Goal: Task Accomplishment & Management: Use online tool/utility

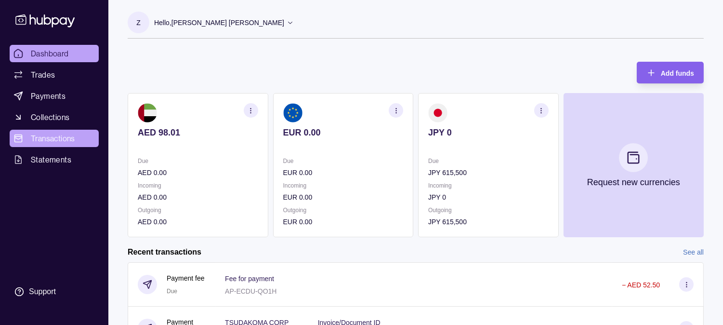
click at [45, 137] on span "Transactions" at bounding box center [53, 138] width 44 height 12
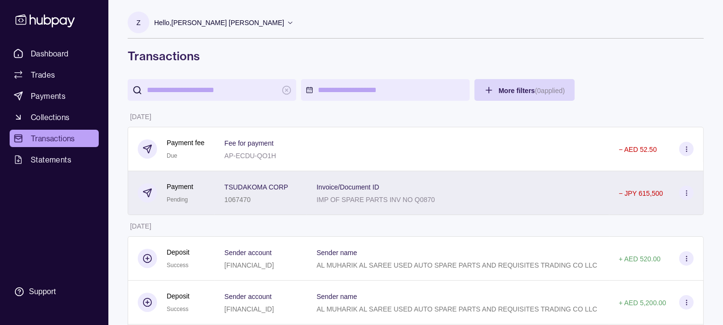
click at [379, 191] on p "Invoice/Document ID" at bounding box center [347, 187] width 63 height 8
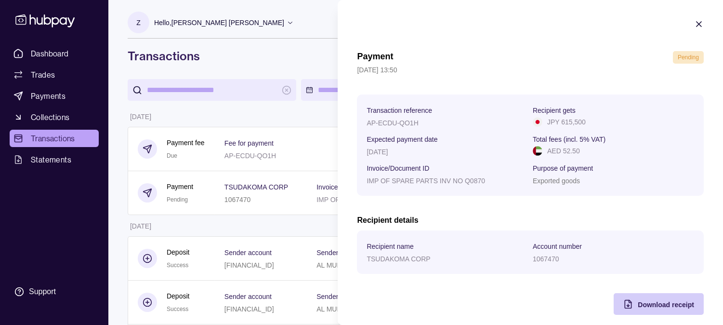
click at [660, 304] on span "Download receipt" at bounding box center [666, 304] width 56 height 8
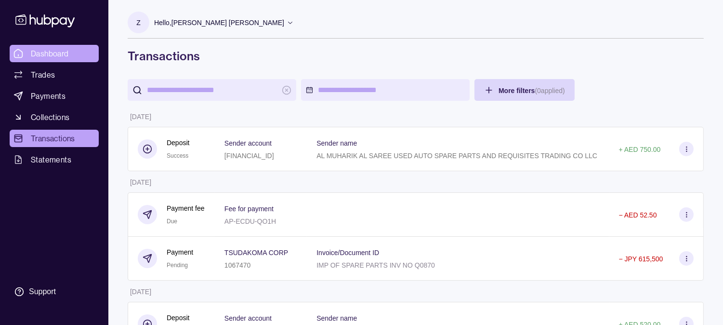
click at [73, 53] on link "Dashboard" at bounding box center [54, 53] width 89 height 17
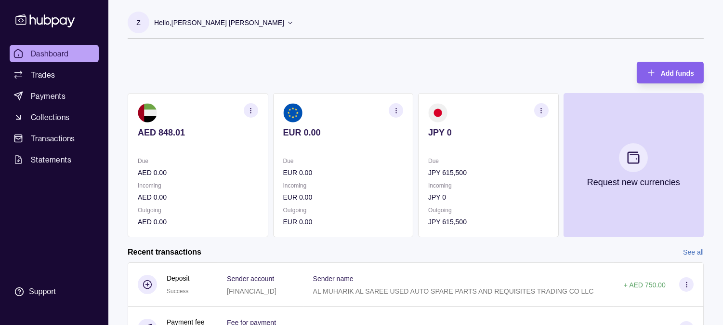
click at [62, 50] on span "Dashboard" at bounding box center [50, 54] width 38 height 12
click at [259, 17] on div "Hello, [PERSON_NAME] [PERSON_NAME]" at bounding box center [224, 23] width 140 height 20
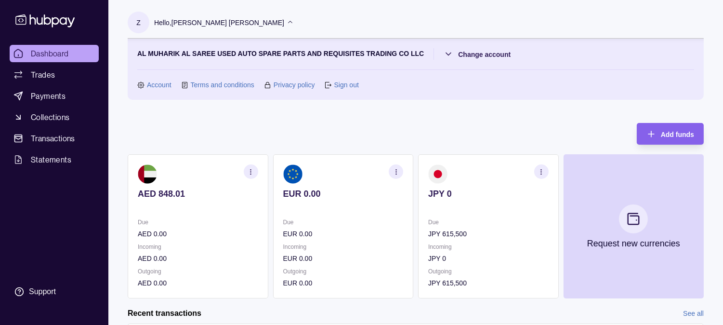
click at [347, 89] on link "Sign out" at bounding box center [346, 84] width 25 height 11
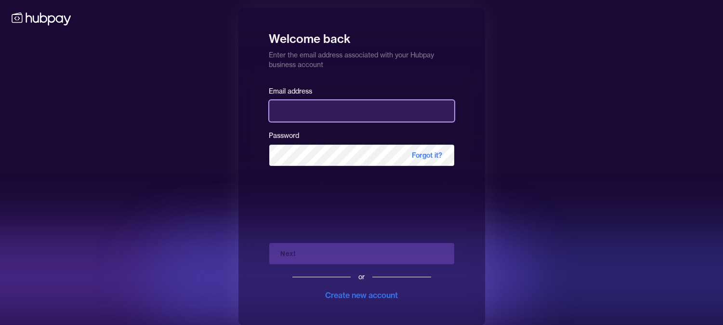
click at [340, 111] on input "email" at bounding box center [361, 110] width 185 height 21
type input "**********"
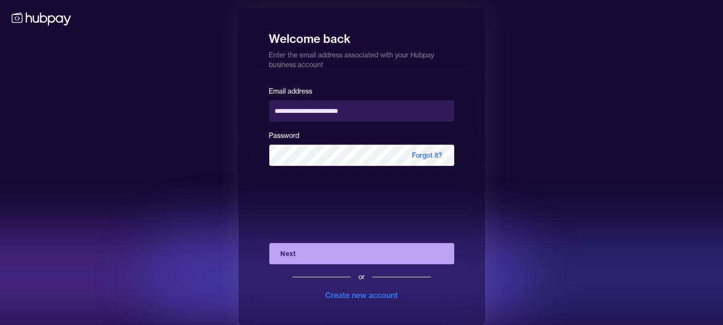
click at [331, 262] on button "Next" at bounding box center [361, 253] width 185 height 21
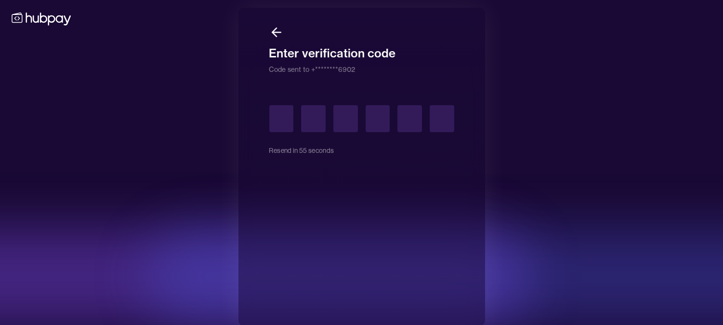
type input "*"
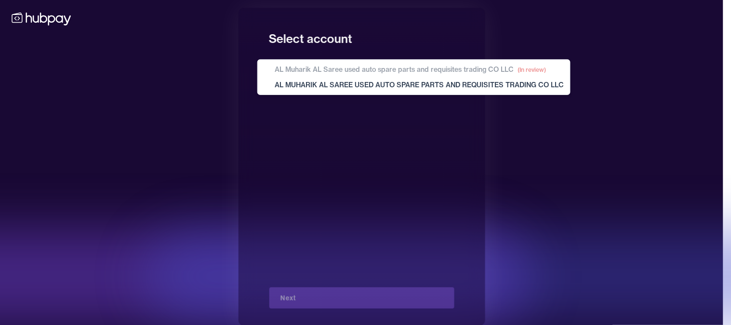
click at [328, 82] on body "**********" at bounding box center [361, 166] width 723 height 333
select select "**********"
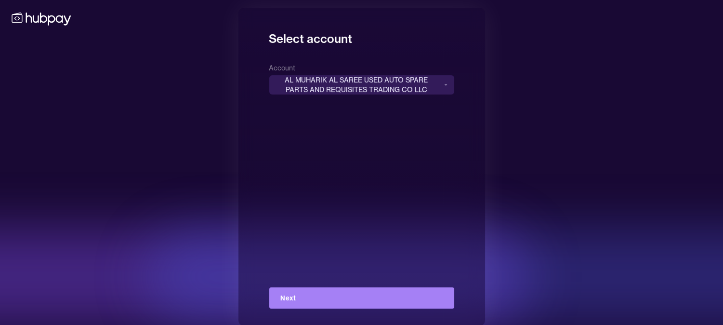
click at [301, 289] on button "Next" at bounding box center [361, 297] width 185 height 21
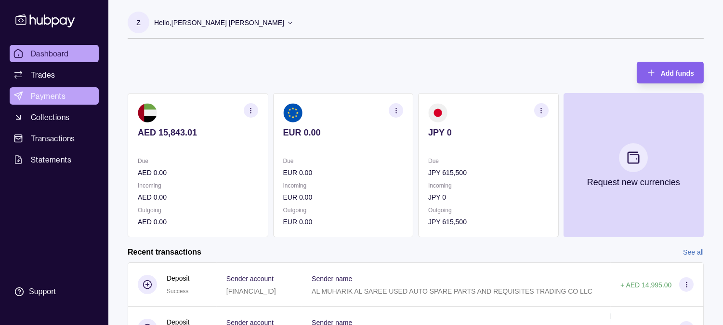
click at [56, 95] on span "Payments" at bounding box center [48, 96] width 35 height 12
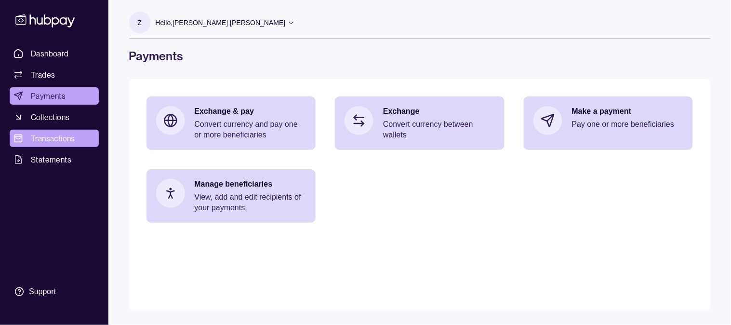
click at [62, 141] on span "Transactions" at bounding box center [53, 138] width 44 height 12
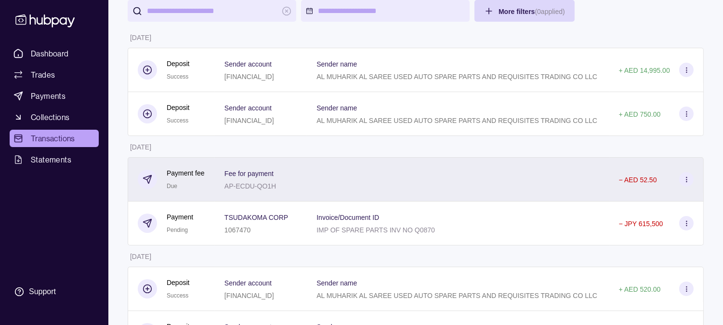
scroll to position [214, 0]
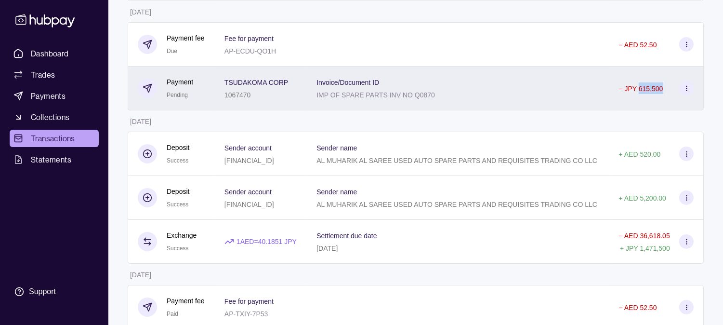
drag, startPoint x: 674, startPoint y: 110, endPoint x: 649, endPoint y: 112, distance: 25.6
click at [649, 95] on div "− JPY 615,500" at bounding box center [656, 88] width 75 height 14
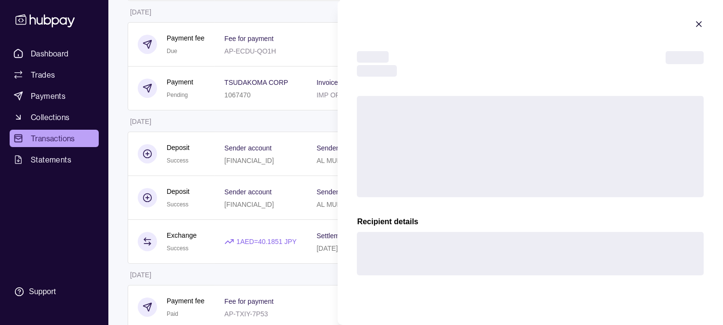
scroll to position [107, 0]
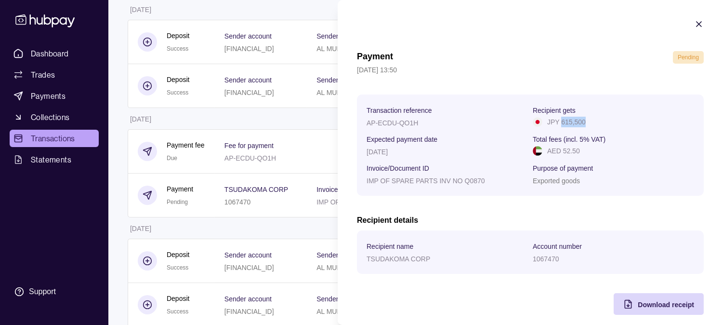
drag, startPoint x: 590, startPoint y: 124, endPoint x: 559, endPoint y: 130, distance: 32.3
click at [559, 130] on section "Transaction reference AP-ECDU-QO1H Recipient gets JPY 615,500 Expected payment …" at bounding box center [529, 145] width 327 height 82
copy p "615,500"
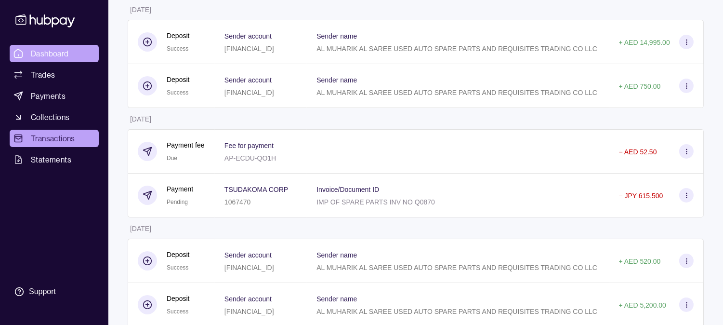
click at [60, 51] on span "Dashboard" at bounding box center [50, 54] width 38 height 12
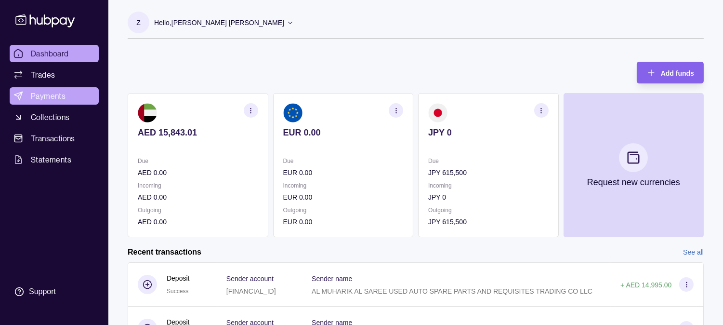
click at [65, 92] on link "Payments" at bounding box center [54, 95] width 89 height 17
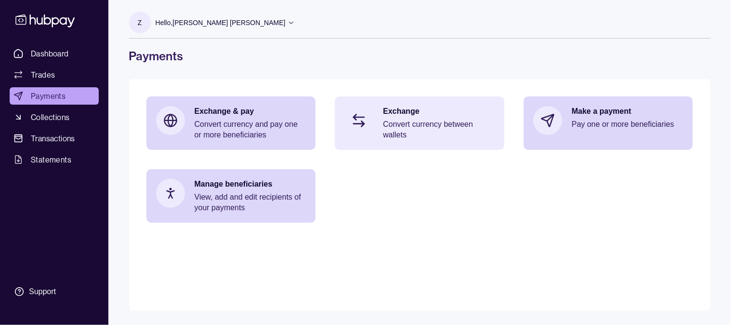
click at [456, 114] on p "Exchange" at bounding box center [439, 111] width 112 height 11
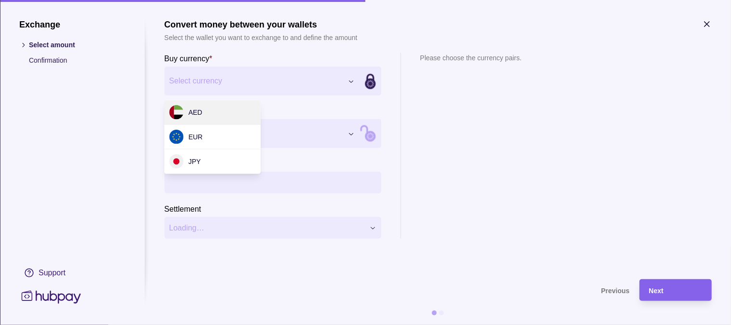
click at [304, 324] on div "Exchange Select amount Confirmation Support Convert money between your wallets …" at bounding box center [365, 325] width 731 height 0
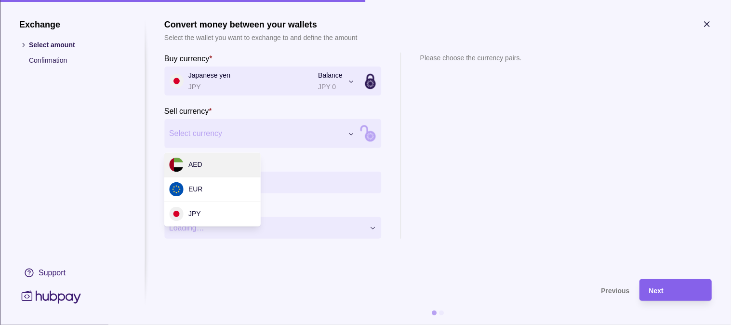
click at [256, 324] on div "Exchange Select amount Confirmation Support Convert money between your wallets …" at bounding box center [365, 325] width 731 height 0
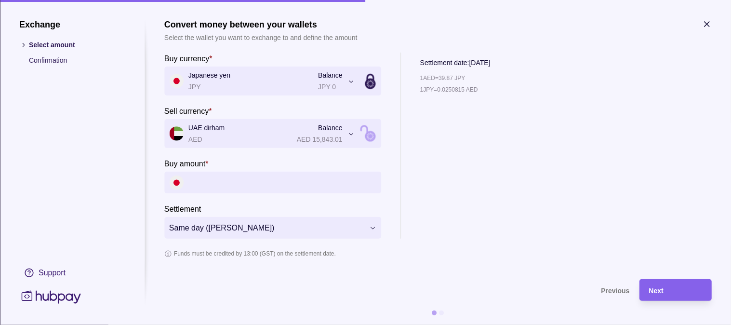
click at [242, 185] on input "Buy amount *" at bounding box center [282, 182] width 188 height 22
paste input "*******"
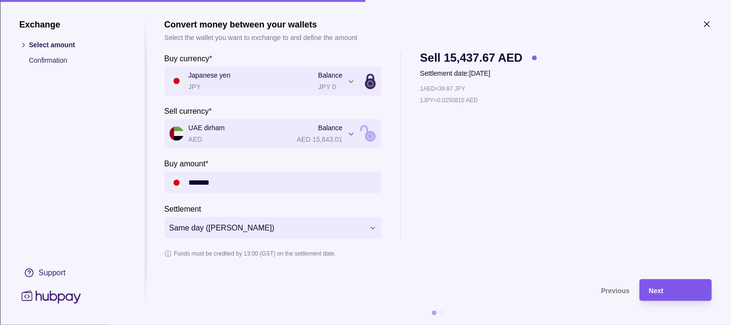
type input "*******"
drag, startPoint x: 655, startPoint y: 281, endPoint x: 658, endPoint y: 236, distance: 45.3
click at [658, 236] on section "**********" at bounding box center [437, 171] width 547 height 305
click at [653, 287] on span "Next" at bounding box center [656, 291] width 14 height 8
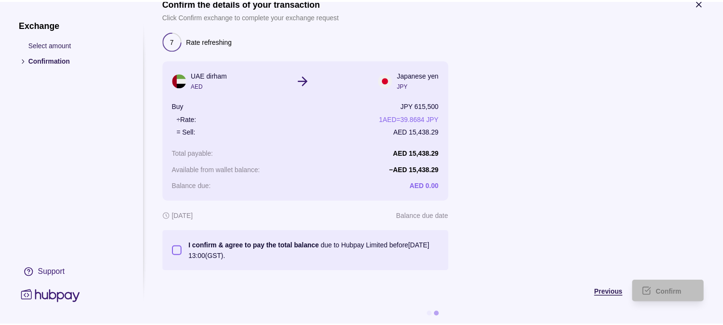
scroll to position [31, 0]
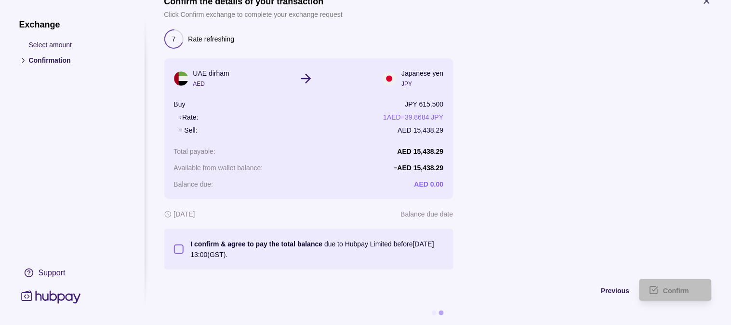
click at [180, 244] on button "I confirm & agree to pay the total balance due to Hubpay Limited before [DATE] …" at bounding box center [179, 249] width 10 height 10
click at [678, 284] on div "Confirm" at bounding box center [682, 290] width 39 height 12
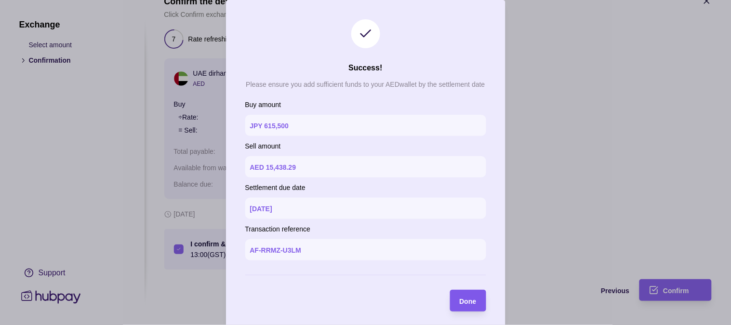
click at [464, 299] on span "Done" at bounding box center [467, 301] width 17 height 8
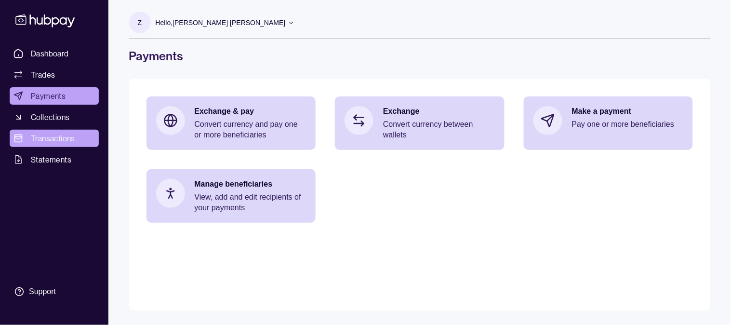
click at [59, 131] on link "Transactions" at bounding box center [54, 138] width 89 height 17
